Goal: Transaction & Acquisition: Book appointment/travel/reservation

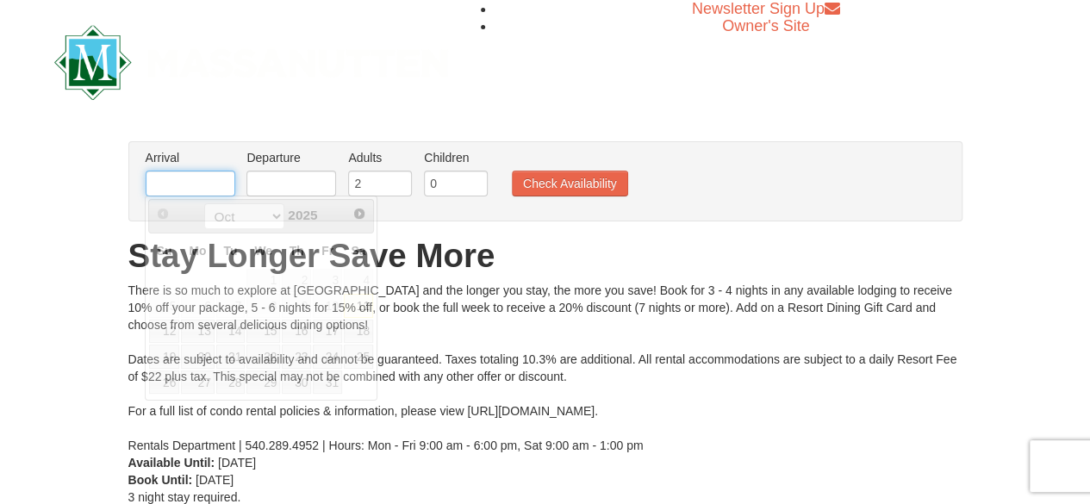
click at [191, 182] on input "text" at bounding box center [191, 184] width 90 height 26
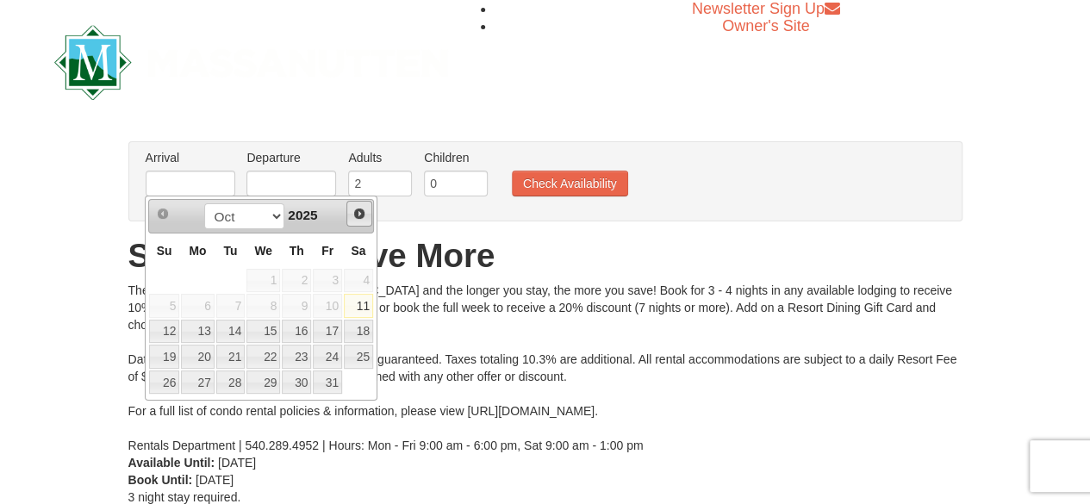
click at [358, 210] on span "Next" at bounding box center [359, 214] width 14 height 14
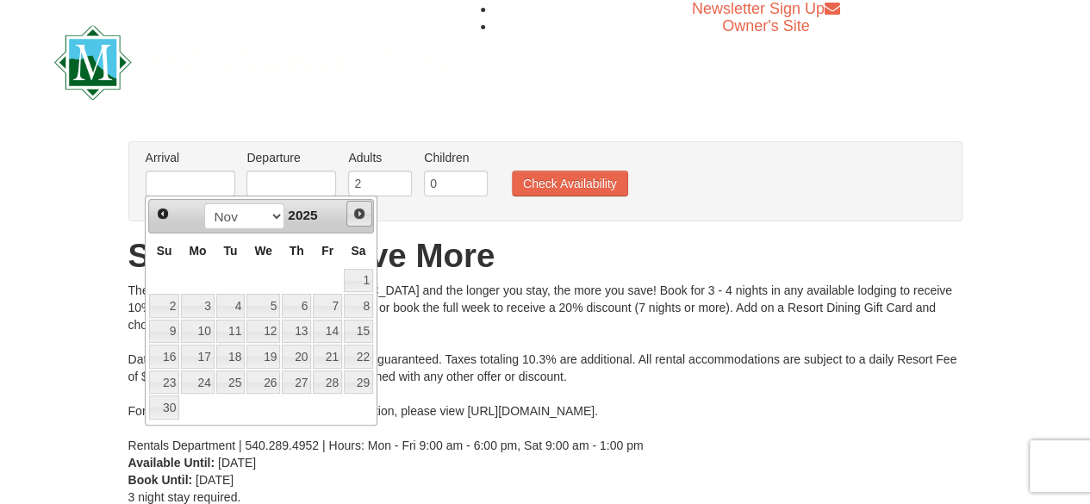
click at [358, 210] on span "Next" at bounding box center [359, 214] width 14 height 14
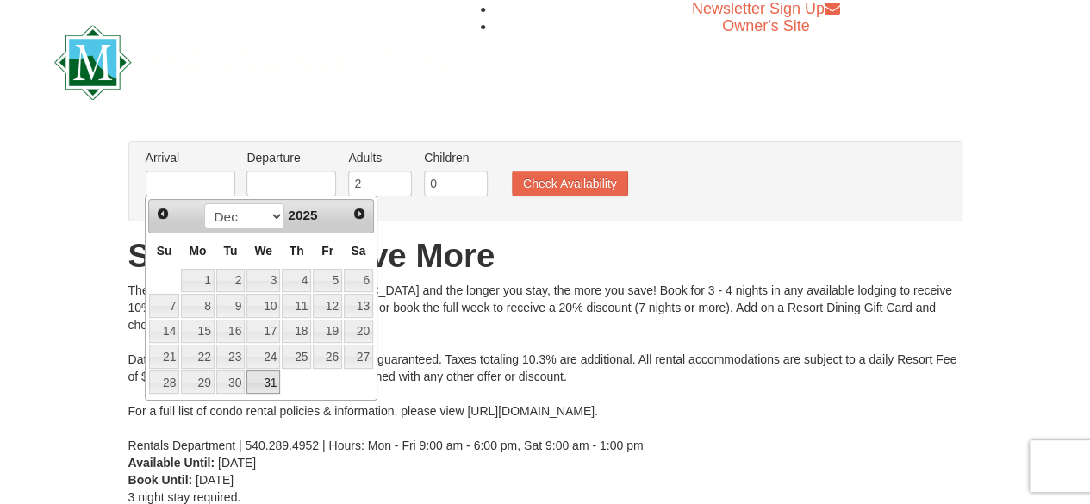
click at [264, 380] on link "31" at bounding box center [263, 382] width 34 height 24
type input "[DATE]"
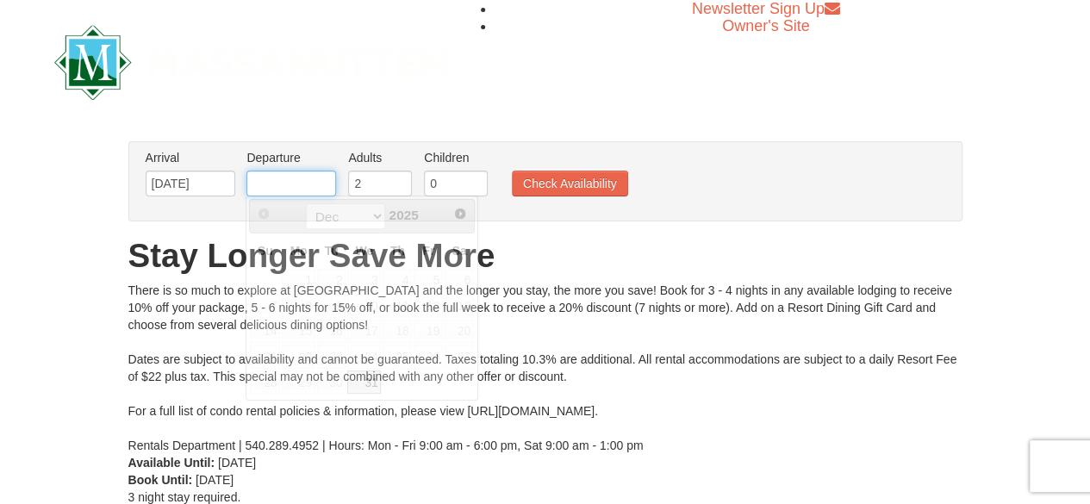
click at [297, 175] on input "text" at bounding box center [291, 184] width 90 height 26
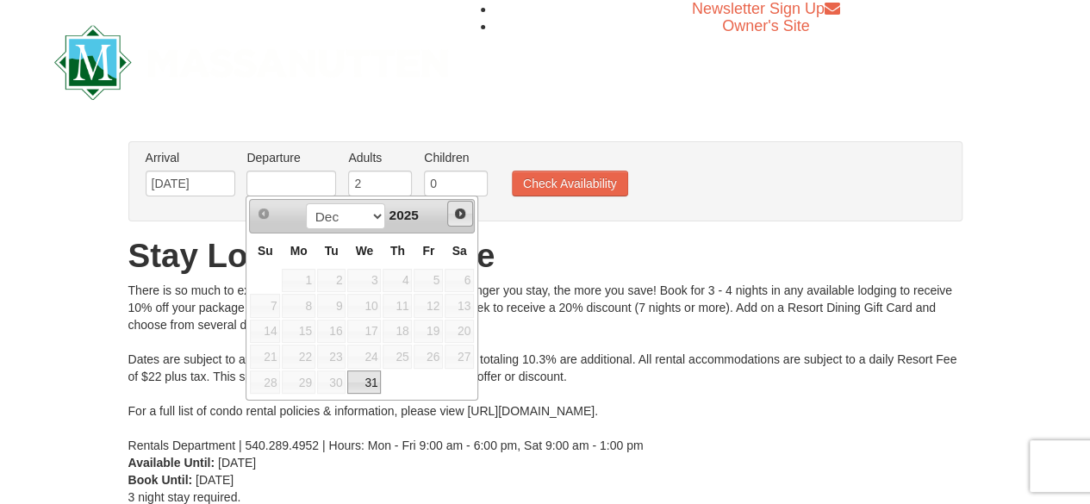
click at [463, 215] on span "Next" at bounding box center [460, 214] width 14 height 14
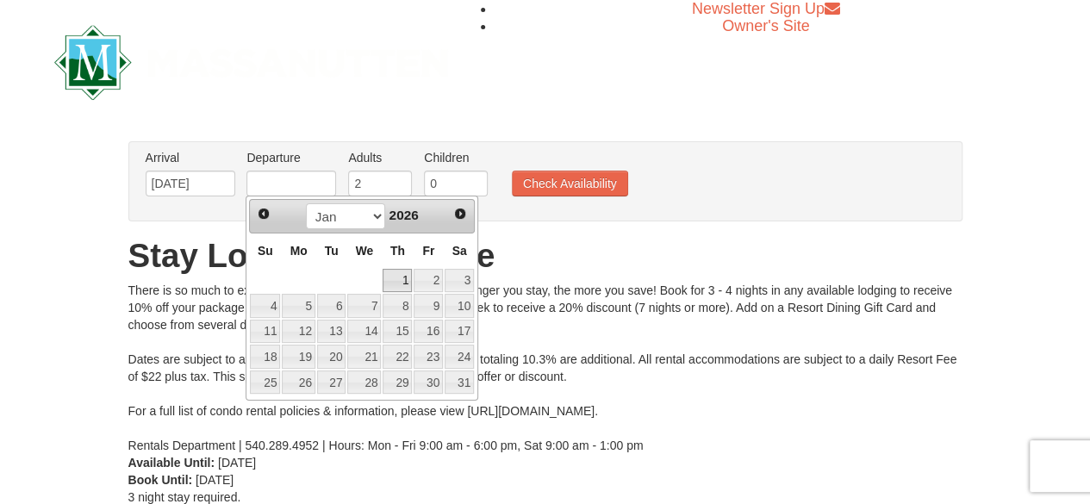
click at [405, 273] on link "1" at bounding box center [397, 281] width 29 height 24
type input "[DATE]"
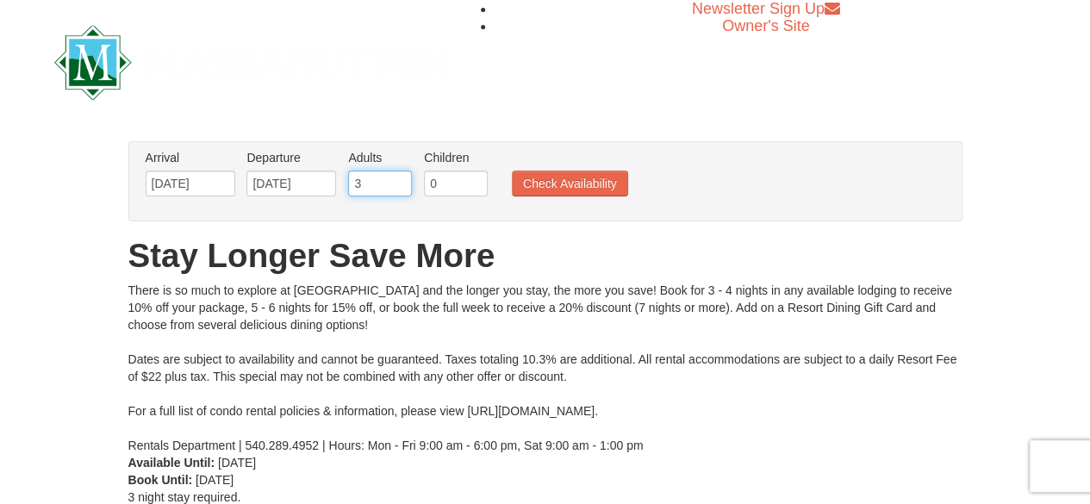
click at [396, 177] on input "3" at bounding box center [380, 184] width 64 height 26
type input "4"
click at [396, 177] on input "4" at bounding box center [380, 184] width 64 height 26
click at [442, 177] on input "0" at bounding box center [456, 184] width 64 height 26
click at [472, 180] on input "1" at bounding box center [456, 184] width 64 height 26
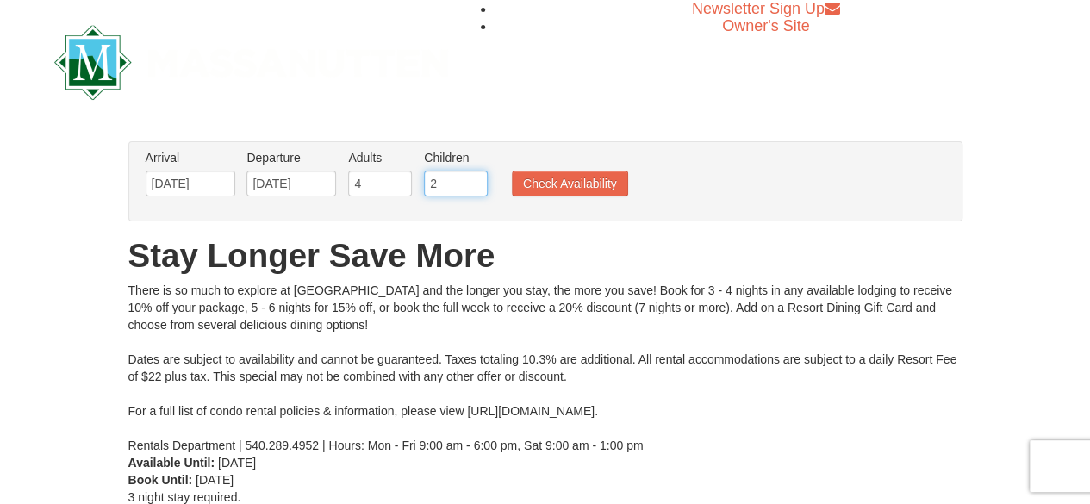
click at [472, 180] on input "2" at bounding box center [456, 184] width 64 height 26
click at [472, 180] on input "3" at bounding box center [456, 184] width 64 height 26
type input "4"
click at [472, 180] on input "4" at bounding box center [456, 184] width 64 height 26
click at [553, 188] on button "Check Availability" at bounding box center [570, 184] width 116 height 26
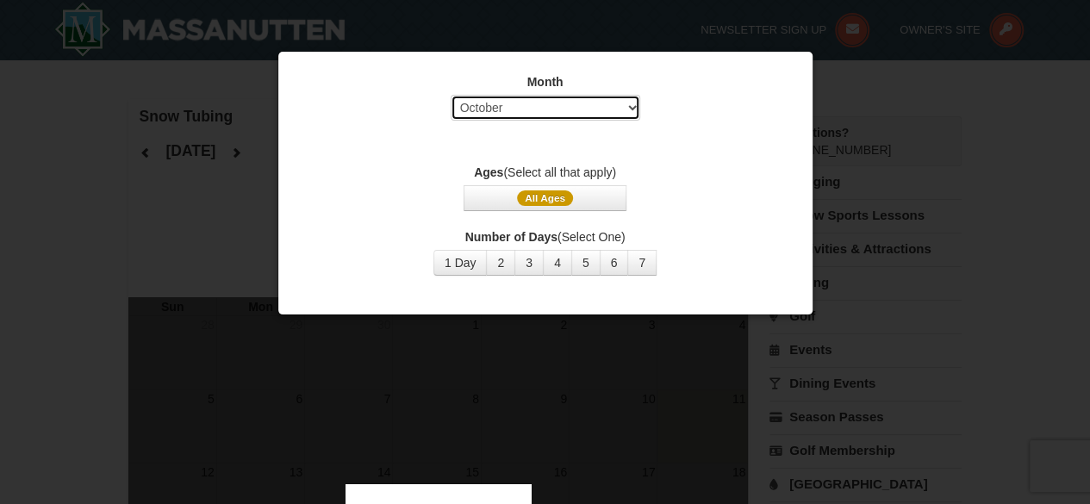
click at [624, 105] on select "Select October November December January February March April May June July Aug…" at bounding box center [546, 108] width 190 height 26
select select "12"
click at [451, 95] on select "Select October November December January February March April May June July Aug…" at bounding box center [546, 108] width 190 height 26
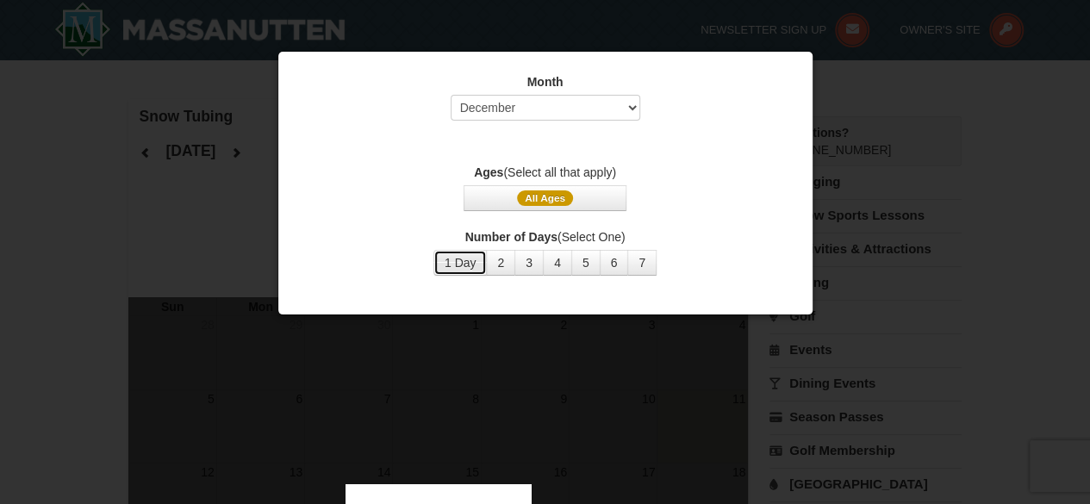
click at [463, 263] on button "1 Day" at bounding box center [460, 263] width 54 height 26
click at [561, 190] on span "All Ages" at bounding box center [545, 198] width 56 height 16
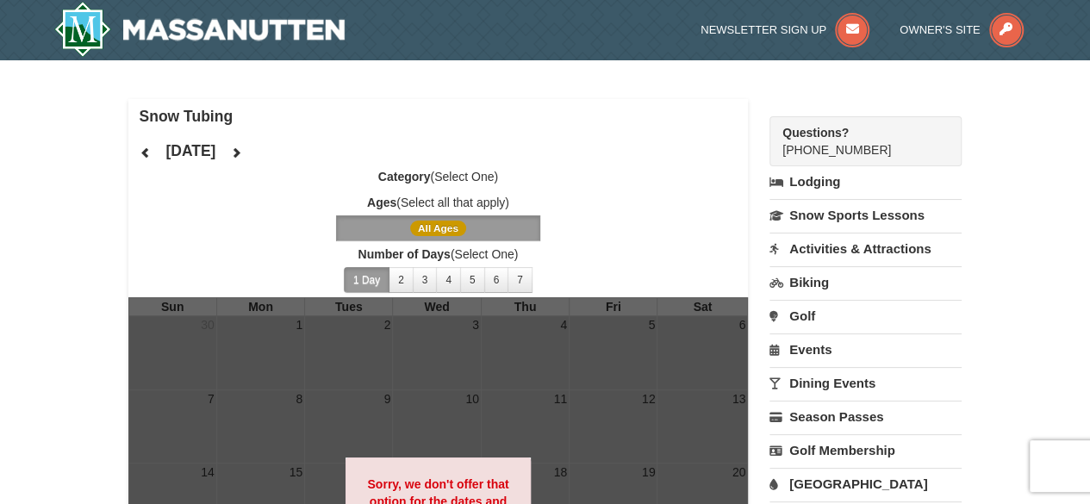
click at [432, 225] on span "All Ages" at bounding box center [438, 229] width 56 height 16
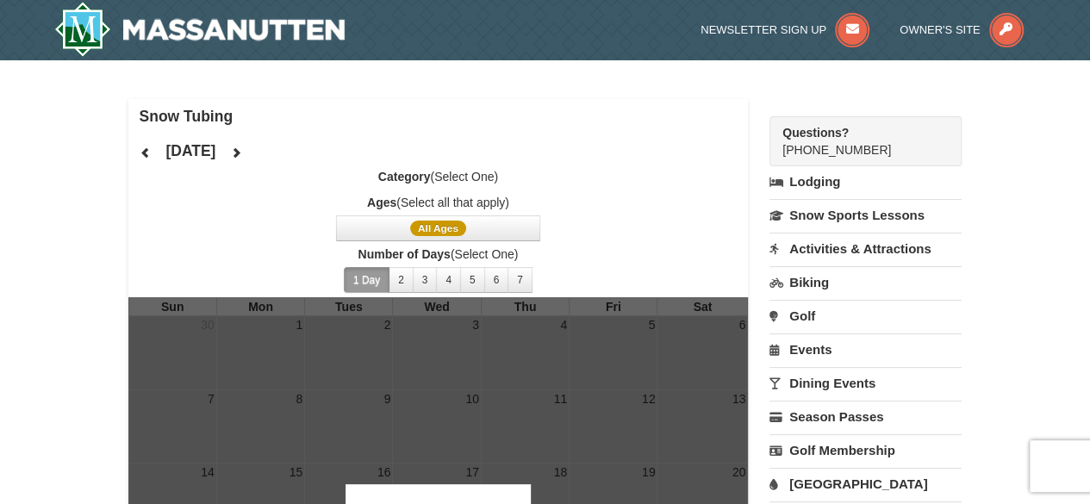
click at [584, 223] on span "All Ages" at bounding box center [438, 228] width 620 height 26
click at [289, 44] on img at bounding box center [199, 29] width 291 height 55
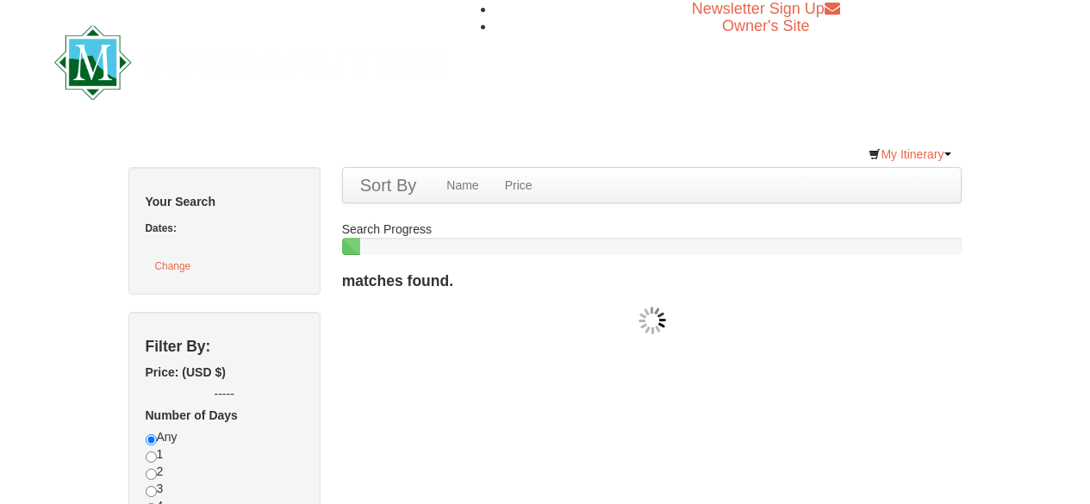
checkbox input "true"
